Goal: Find contact information: Find contact information

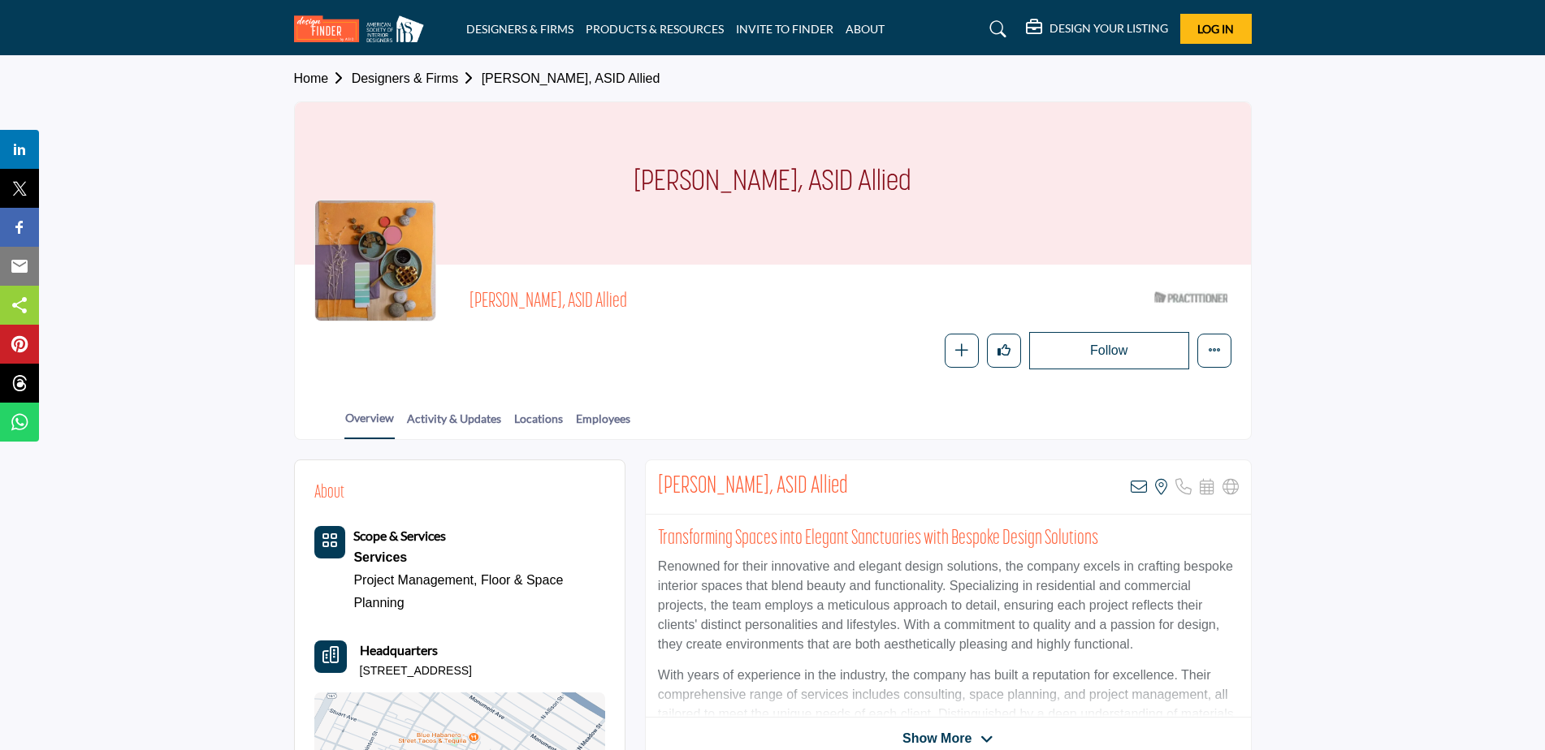
drag, startPoint x: 618, startPoint y: 179, endPoint x: 936, endPoint y: 166, distance: 318.6
click at [936, 166] on div "[PERSON_NAME], ASID Allied" at bounding box center [773, 183] width 956 height 162
copy h1 "[PERSON_NAME], ASID Allied"
